Goal: Task Accomplishment & Management: Manage account settings

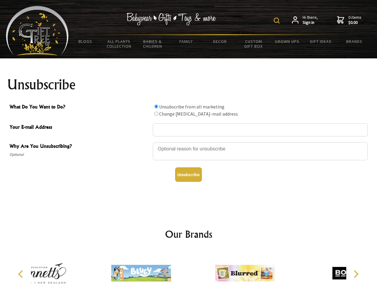
click at [277, 21] on img at bounding box center [276, 21] width 6 height 6
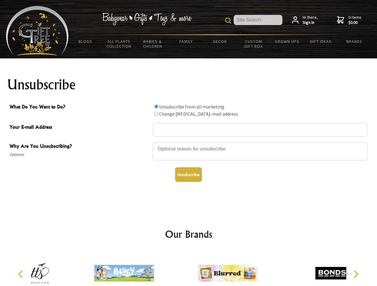
click at [188, 142] on div at bounding box center [260, 152] width 215 height 21
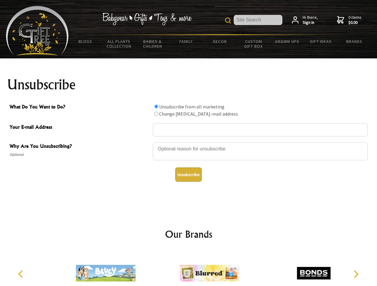
click at [156, 106] on input "What Do You Want to Do?" at bounding box center [156, 107] width 4 height 4
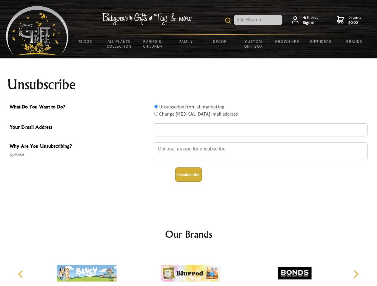
click at [156, 114] on input "What Do You Want to Do?" at bounding box center [156, 114] width 4 height 4
radio input "true"
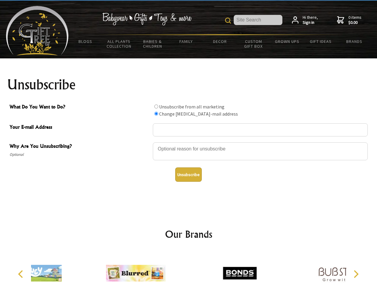
click at [188, 175] on button "Unsubscribe" at bounding box center [188, 175] width 27 height 14
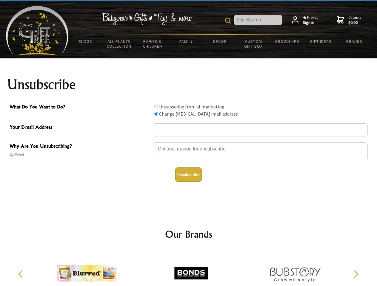
click at [188, 269] on img at bounding box center [191, 273] width 60 height 45
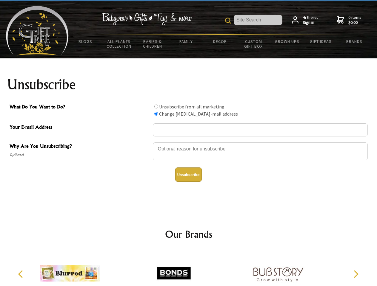
click at [21, 274] on icon "Previous" at bounding box center [21, 274] width 8 height 8
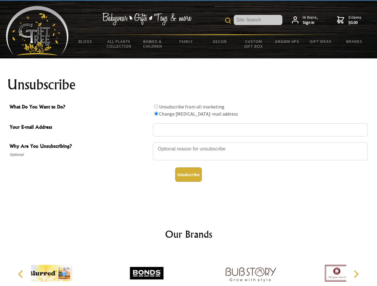
click at [355, 274] on icon "Next" at bounding box center [355, 274] width 8 height 8
